Goal: Task Accomplishment & Management: Use online tool/utility

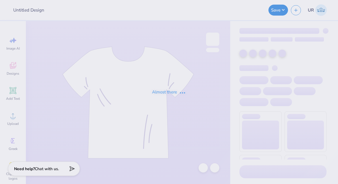
type input "all-gen design 4"
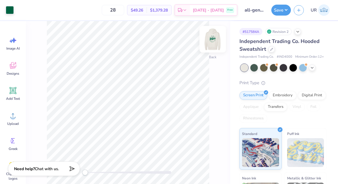
click at [209, 37] on img at bounding box center [212, 39] width 23 height 23
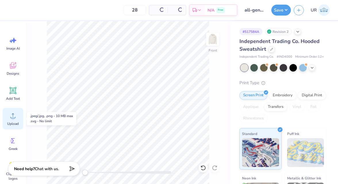
click at [18, 118] on div "Upload" at bounding box center [13, 119] width 21 height 22
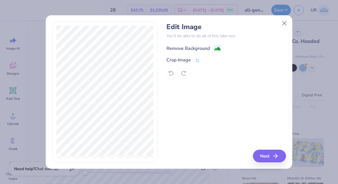
click at [201, 49] on div "Remove Background" at bounding box center [188, 48] width 43 height 7
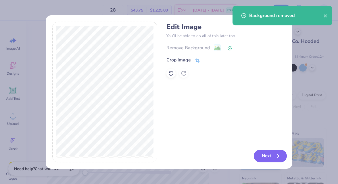
click at [276, 153] on icon "button" at bounding box center [277, 155] width 7 height 7
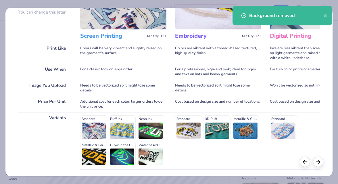
scroll to position [103, 0]
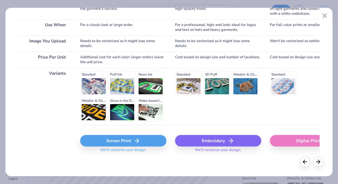
click at [124, 133] on div "Screen Print We'll vectorize your design." at bounding box center [123, 142] width 86 height 34
click at [124, 139] on div "Screen Print" at bounding box center [123, 141] width 86 height 12
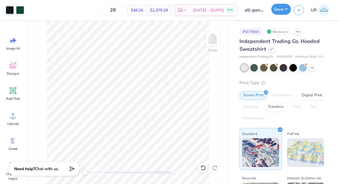
click at [281, 11] on button "Save" at bounding box center [282, 9] width 20 height 11
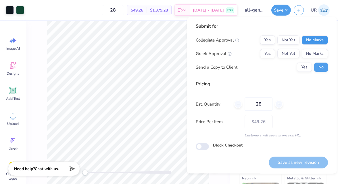
click at [307, 37] on button "No Marks" at bounding box center [315, 39] width 26 height 9
click at [310, 51] on button "No Marks" at bounding box center [315, 53] width 26 height 9
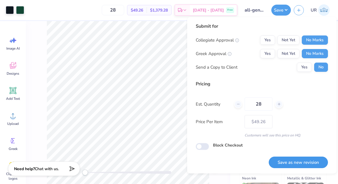
click at [294, 160] on button "Save as new revision" at bounding box center [298, 162] width 59 height 12
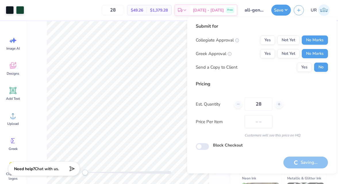
type input "$49.26"
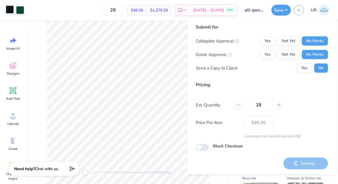
click at [7, 14] on div "Art colors" at bounding box center [12, 10] width 24 height 20
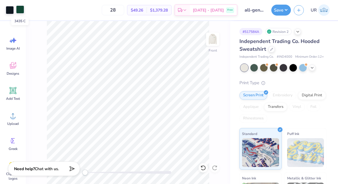
click at [22, 13] on div at bounding box center [20, 9] width 8 height 8
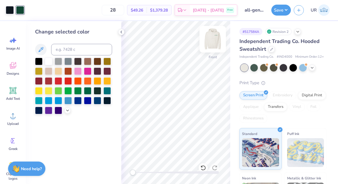
click at [214, 38] on img at bounding box center [212, 39] width 23 height 23
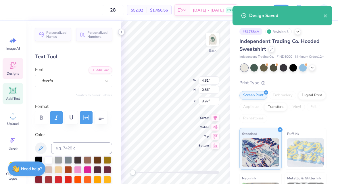
click at [120, 33] on icon at bounding box center [121, 32] width 5 height 5
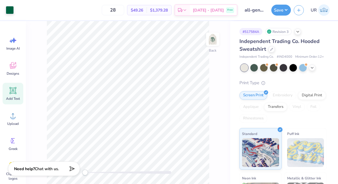
drag, startPoint x: 216, startPoint y: 37, endPoint x: 20, endPoint y: 25, distance: 197.2
click at [216, 37] on img at bounding box center [213, 39] width 12 height 12
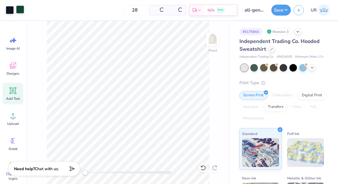
click at [19, 11] on div at bounding box center [20, 9] width 8 height 8
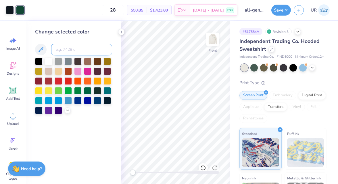
click at [70, 51] on input at bounding box center [81, 50] width 61 height 12
type input "3425"
click at [123, 31] on icon at bounding box center [121, 32] width 5 height 5
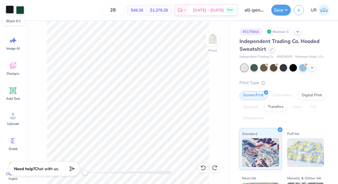
click at [9, 10] on div at bounding box center [10, 9] width 8 height 8
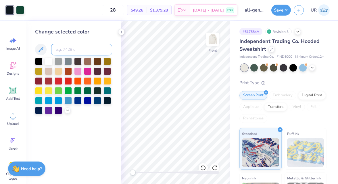
click at [75, 46] on input at bounding box center [81, 50] width 61 height 12
type input "3435"
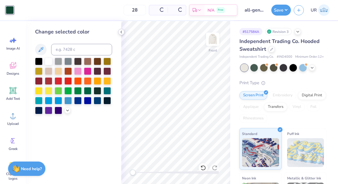
click at [121, 33] on icon at bounding box center [121, 32] width 5 height 5
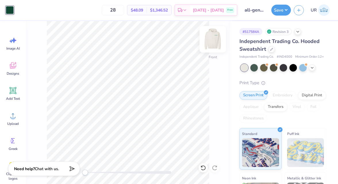
click at [215, 35] on img at bounding box center [212, 39] width 23 height 23
click at [9, 9] on div at bounding box center [10, 9] width 8 height 8
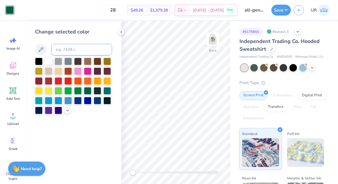
click at [88, 49] on input at bounding box center [81, 50] width 61 height 12
type input "3435"
click at [122, 32] on icon at bounding box center [121, 32] width 5 height 5
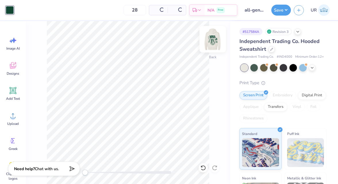
click at [212, 37] on img at bounding box center [212, 39] width 23 height 23
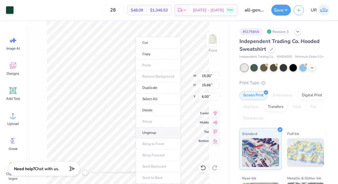
click at [154, 132] on li "Ungroup" at bounding box center [158, 132] width 45 height 11
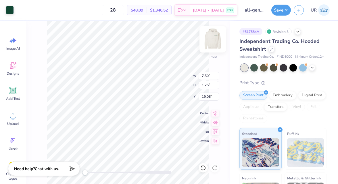
click at [211, 37] on img at bounding box center [212, 39] width 23 height 23
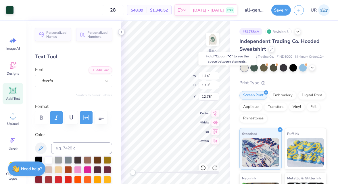
click at [122, 30] on icon at bounding box center [121, 32] width 5 height 5
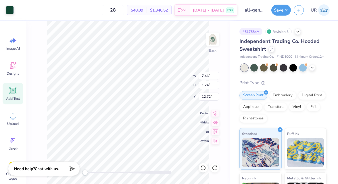
type input "3.40"
type input "5.53"
type input "0.92"
type input "3.41"
click at [280, 11] on button "Save" at bounding box center [282, 9] width 20 height 11
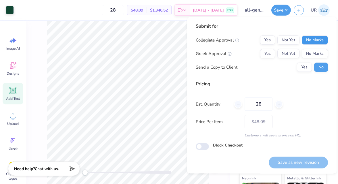
click at [307, 39] on button "No Marks" at bounding box center [315, 39] width 26 height 9
click at [313, 53] on button "No Marks" at bounding box center [315, 53] width 26 height 9
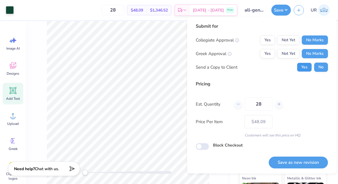
click at [304, 64] on button "Yes" at bounding box center [304, 66] width 15 height 9
click at [285, 160] on button "Save as new revision" at bounding box center [298, 162] width 59 height 12
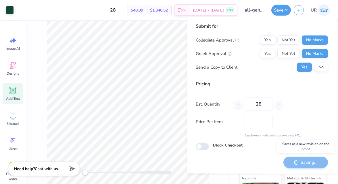
type input "$48.09"
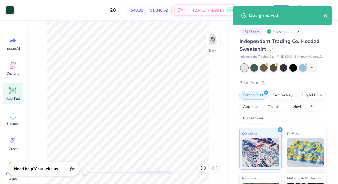
click at [326, 16] on icon "close" at bounding box center [325, 15] width 3 height 3
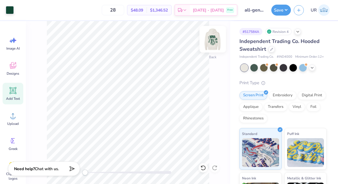
click at [219, 38] on img at bounding box center [212, 39] width 23 height 23
type input "0.86"
type input "1.36"
type input "6.91"
type input "10.13"
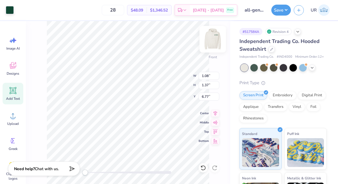
type input "8.15"
type input "6.02"
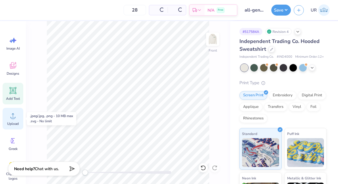
click at [11, 111] on icon at bounding box center [13, 115] width 9 height 9
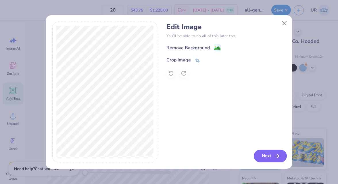
click at [267, 154] on button "Next" at bounding box center [270, 155] width 33 height 13
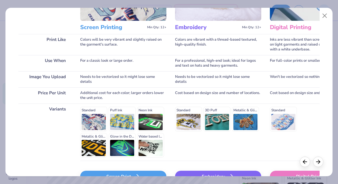
scroll to position [103, 0]
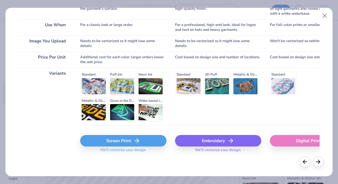
click at [140, 142] on div "Screen Print" at bounding box center [123, 141] width 86 height 12
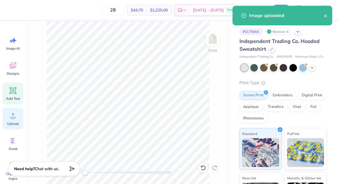
click at [8, 118] on div "Upload" at bounding box center [13, 119] width 21 height 22
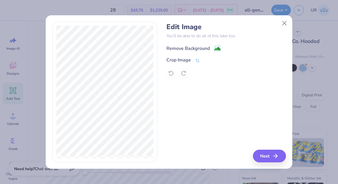
click at [189, 51] on div "Remove Background" at bounding box center [188, 48] width 43 height 7
click at [271, 157] on button "Next" at bounding box center [270, 155] width 33 height 13
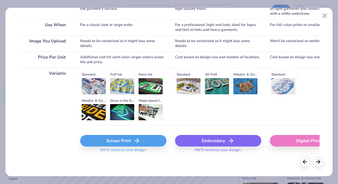
click at [130, 146] on div "Screen Print" at bounding box center [123, 141] width 86 height 12
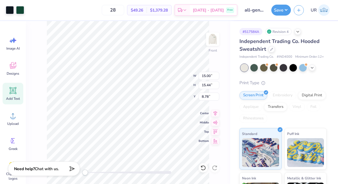
type input "12.52"
type input "12.90"
type input "11.33"
type input "13.88"
type input "14.29"
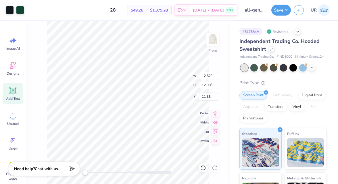
type input "6.00"
click at [277, 9] on button "Save" at bounding box center [282, 9] width 20 height 11
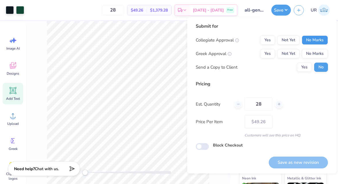
click at [312, 42] on button "No Marks" at bounding box center [315, 39] width 26 height 9
click at [314, 53] on button "No Marks" at bounding box center [315, 53] width 26 height 9
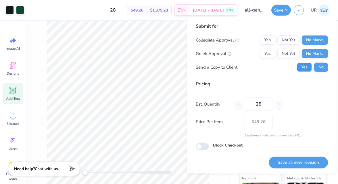
click at [305, 64] on button "Yes" at bounding box center [304, 66] width 15 height 9
click at [291, 161] on button "Save as new revision" at bounding box center [298, 162] width 59 height 12
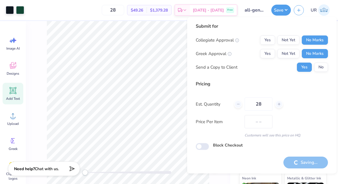
type input "$49.26"
click at [11, 12] on div at bounding box center [10, 9] width 8 height 8
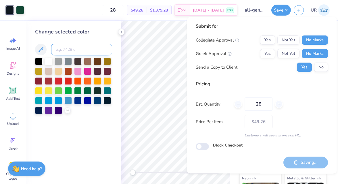
click at [72, 50] on input at bounding box center [81, 50] width 61 height 12
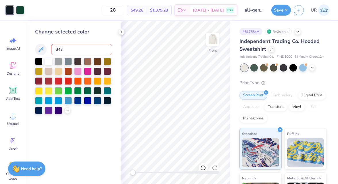
type input "3435"
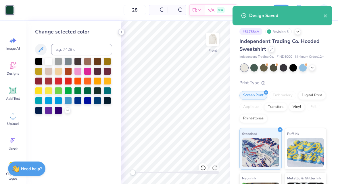
click at [122, 32] on icon at bounding box center [121, 32] width 5 height 5
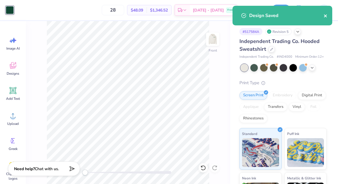
click at [327, 17] on icon "close" at bounding box center [325, 15] width 3 height 3
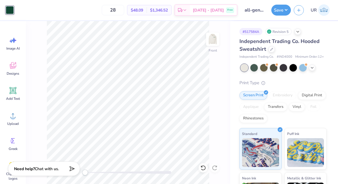
click at [275, 13] on div "Design Saved" at bounding box center [283, 18] width 102 height 26
click at [279, 4] on button "Save" at bounding box center [282, 9] width 20 height 11
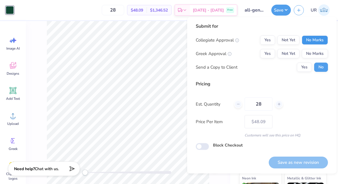
click at [314, 41] on button "No Marks" at bounding box center [315, 39] width 26 height 9
click at [314, 57] on button "No Marks" at bounding box center [315, 53] width 26 height 9
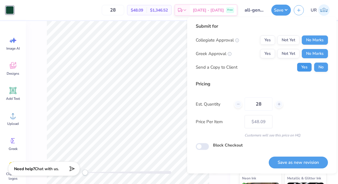
click at [307, 63] on button "Yes" at bounding box center [304, 66] width 15 height 9
click at [285, 161] on button "Save as new revision" at bounding box center [298, 162] width 59 height 12
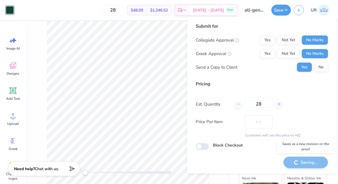
type input "$48.09"
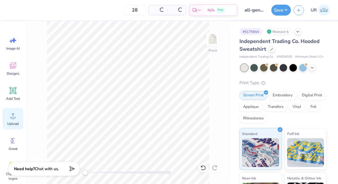
click at [11, 121] on div "Upload" at bounding box center [13, 119] width 21 height 22
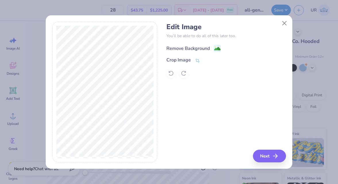
click at [185, 45] on div "Remove Background" at bounding box center [188, 48] width 43 height 7
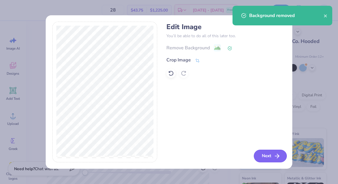
click at [273, 154] on button "Next" at bounding box center [270, 155] width 33 height 13
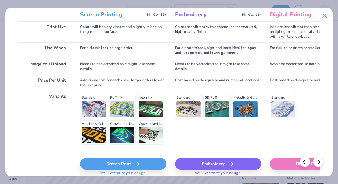
scroll to position [103, 0]
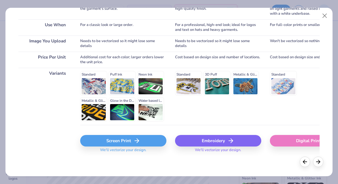
click at [131, 136] on div "Screen Print" at bounding box center [123, 141] width 86 height 12
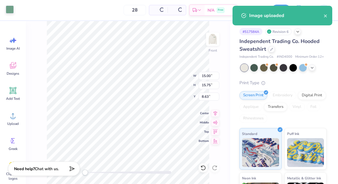
click at [10, 12] on div at bounding box center [10, 9] width 8 height 8
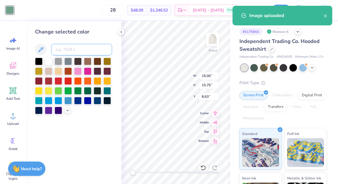
click at [86, 48] on input at bounding box center [81, 50] width 61 height 12
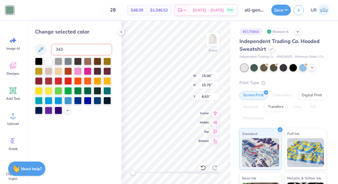
type input "3435"
click at [124, 33] on div at bounding box center [121, 32] width 6 height 6
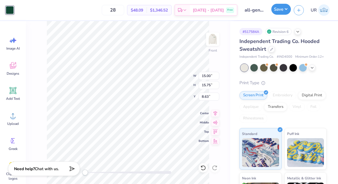
click at [284, 9] on button "Save" at bounding box center [282, 9] width 20 height 11
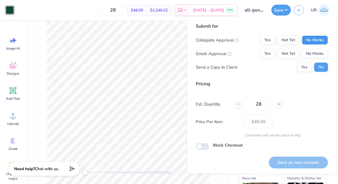
click at [311, 41] on button "No Marks" at bounding box center [315, 39] width 26 height 9
click at [311, 52] on button "No Marks" at bounding box center [315, 53] width 26 height 9
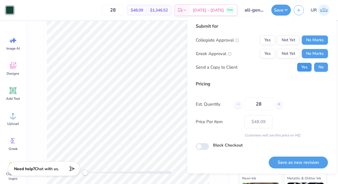
click at [307, 68] on button "Yes" at bounding box center [304, 66] width 15 height 9
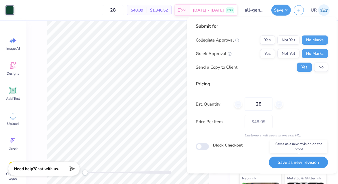
click at [295, 163] on button "Save as new revision" at bounding box center [298, 162] width 59 height 12
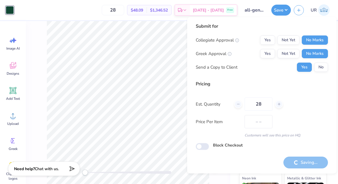
type input "$48.09"
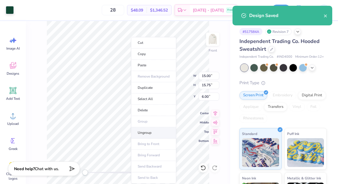
click at [142, 131] on li "Ungroup" at bounding box center [153, 132] width 45 height 11
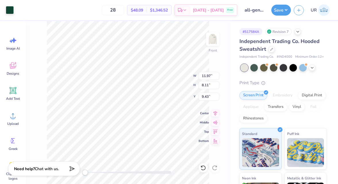
type input "11.42"
type input "10.68"
click at [276, 11] on button "Save" at bounding box center [282, 9] width 20 height 11
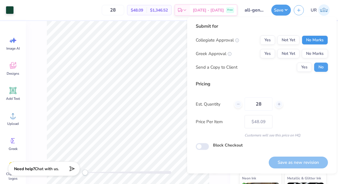
click at [309, 41] on button "No Marks" at bounding box center [315, 39] width 26 height 9
click at [314, 48] on div "Collegiate Approval Yes Not Yet No Marks Greek Approval Yes Not Yet No Marks Se…" at bounding box center [262, 53] width 132 height 36
click at [314, 51] on button "No Marks" at bounding box center [315, 53] width 26 height 9
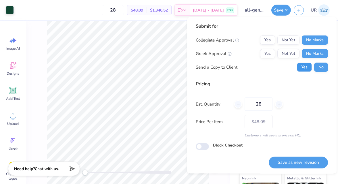
click at [304, 68] on button "Yes" at bounding box center [304, 66] width 15 height 9
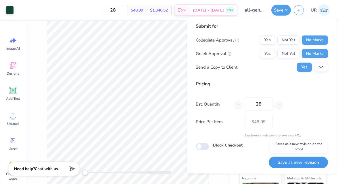
click at [279, 163] on button "Save as new revision" at bounding box center [298, 162] width 59 height 12
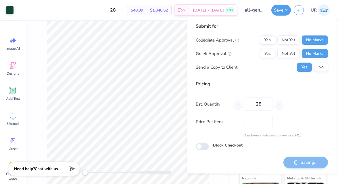
type input "$48.09"
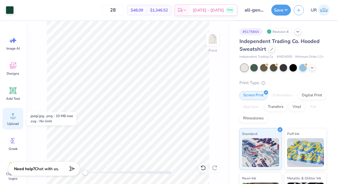
click at [10, 119] on icon at bounding box center [13, 115] width 9 height 9
click at [13, 120] on div "Upload" at bounding box center [13, 119] width 21 height 22
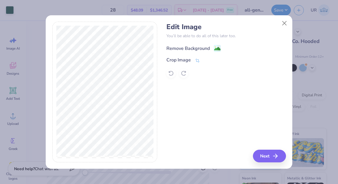
click at [195, 47] on div "Remove Background" at bounding box center [188, 48] width 43 height 7
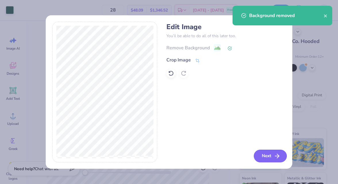
click at [257, 154] on button "Next" at bounding box center [270, 155] width 33 height 13
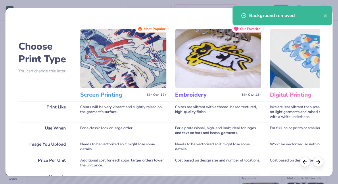
scroll to position [103, 0]
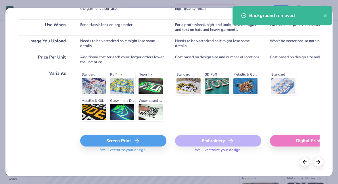
click at [123, 132] on div "Screen Print We'll vectorize your design." at bounding box center [123, 142] width 86 height 34
click at [121, 142] on div "Screen Print" at bounding box center [123, 141] width 86 height 12
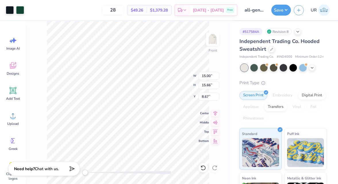
type input "4.75"
type input "4.96"
type input "19.37"
type input "13.32"
type input "13.91"
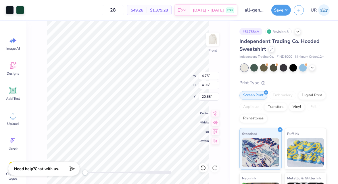
type input "11.63"
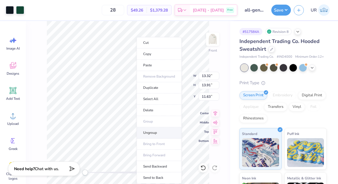
click at [153, 133] on li "Ungroup" at bounding box center [159, 132] width 45 height 11
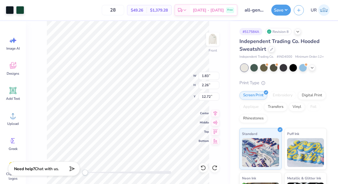
type input "2.24"
type input "2.06"
type input "12.78"
type input "14.67"
type input "13.81"
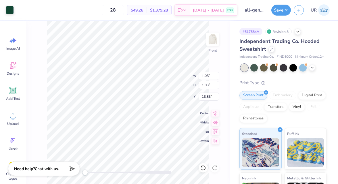
type input "13.32"
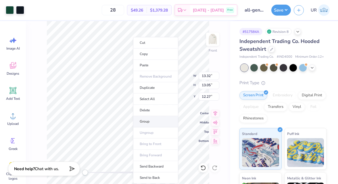
click at [146, 123] on li "Group" at bounding box center [155, 121] width 45 height 11
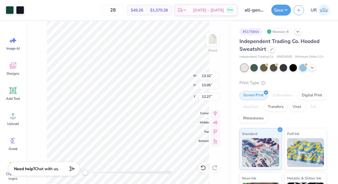
type input "10.99"
type input "10.77"
type input "14.55"
type input "13.73"
type input "13.45"
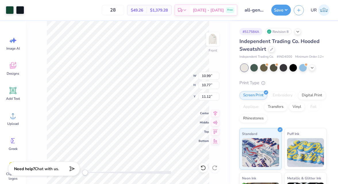
type input "10.83"
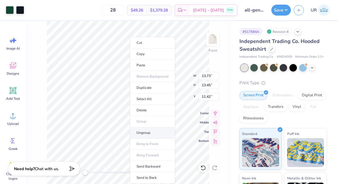
click at [145, 133] on li "Ungroup" at bounding box center [152, 132] width 45 height 11
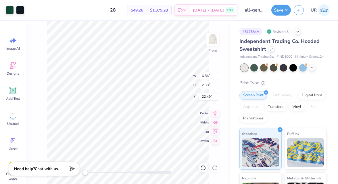
type input "9.06"
type input "0.47"
type input "1.55"
type input "19.38"
type input "12.49"
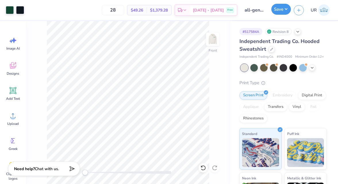
click at [281, 11] on button "Save" at bounding box center [282, 9] width 20 height 11
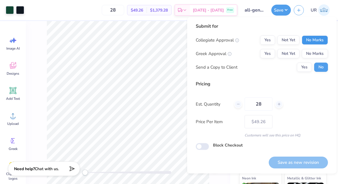
click at [311, 43] on button "No Marks" at bounding box center [315, 39] width 26 height 9
click at [313, 49] on button "No Marks" at bounding box center [315, 53] width 26 height 9
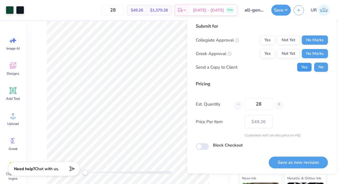
click at [309, 63] on button "Yes" at bounding box center [304, 66] width 15 height 9
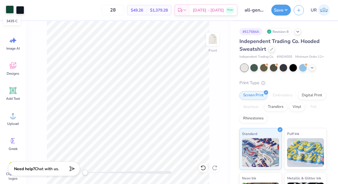
click at [10, 10] on div at bounding box center [10, 9] width 8 height 8
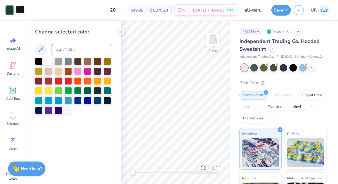
click at [16, 10] on div at bounding box center [20, 9] width 8 height 8
click at [76, 51] on input at bounding box center [81, 50] width 61 height 12
type input "3435"
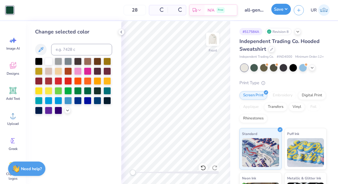
click at [286, 10] on button "Save" at bounding box center [282, 9] width 20 height 11
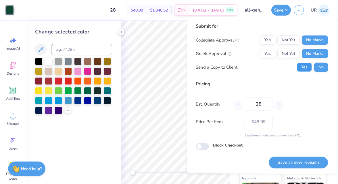
click at [302, 70] on button "Yes" at bounding box center [304, 66] width 15 height 9
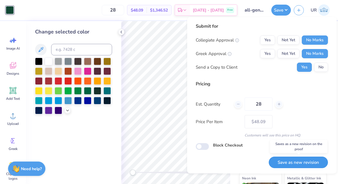
click at [287, 164] on button "Save as new revision" at bounding box center [298, 162] width 59 height 12
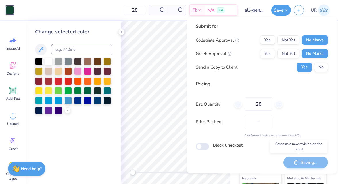
type input "$48.09"
